Goal: Find specific page/section: Find specific page/section

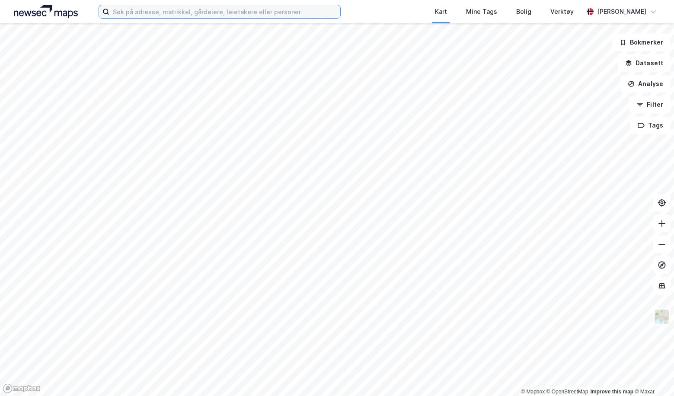
click at [145, 13] on input at bounding box center [224, 11] width 231 height 13
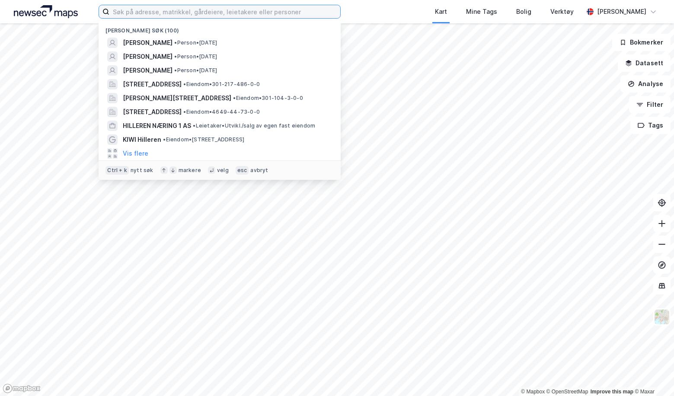
click at [166, 9] on input at bounding box center [224, 11] width 231 height 13
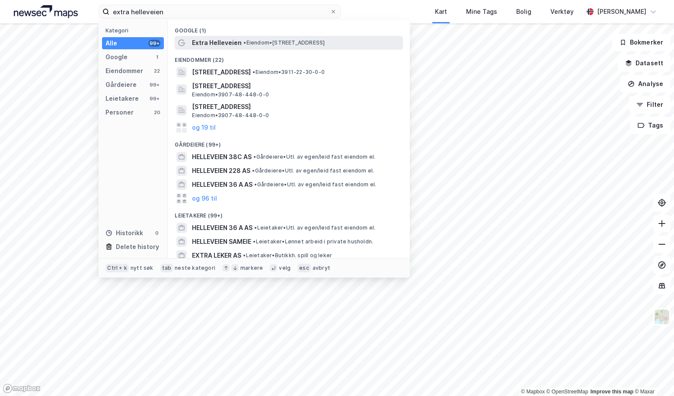
click at [244, 39] on span "•" at bounding box center [244, 42] width 3 height 6
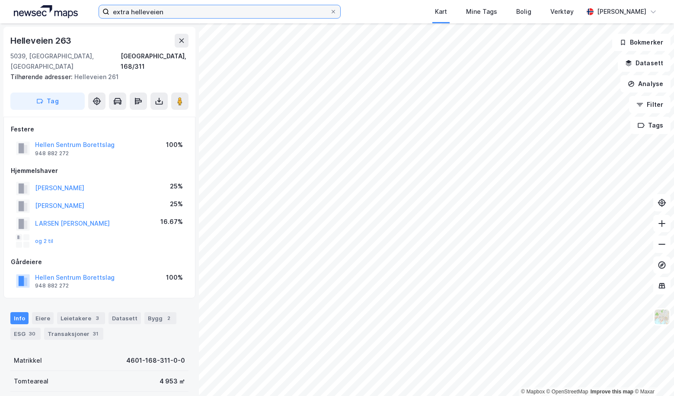
click at [159, 13] on input "extra helleveien" at bounding box center [219, 11] width 220 height 13
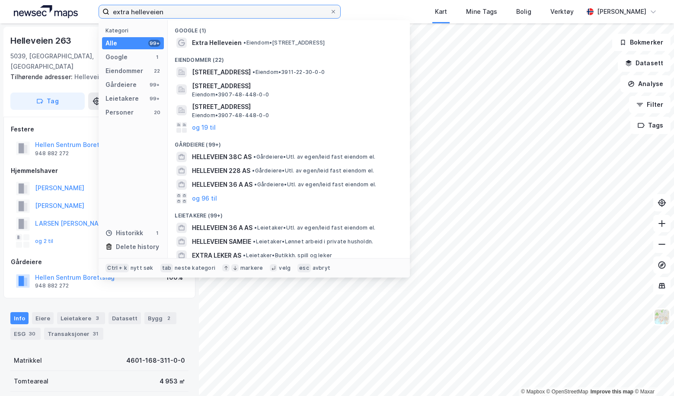
click at [159, 13] on input "extra helleveien" at bounding box center [219, 11] width 220 height 13
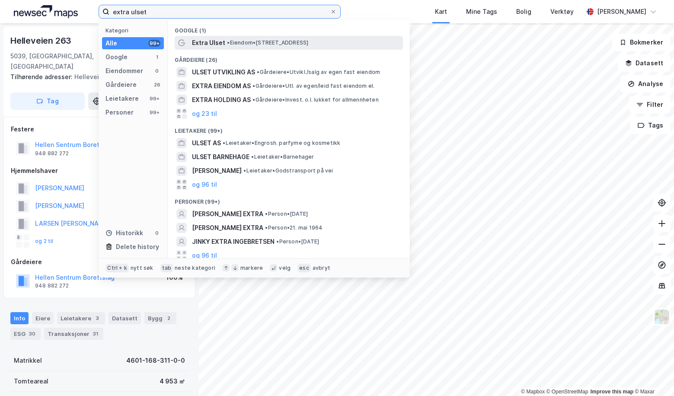
type input "extra ulset"
click at [277, 46] on div "Extra Ulset • Eiendom • [STREET_ADDRESS]" at bounding box center [296, 43] width 209 height 10
